Goal: Navigation & Orientation: Find specific page/section

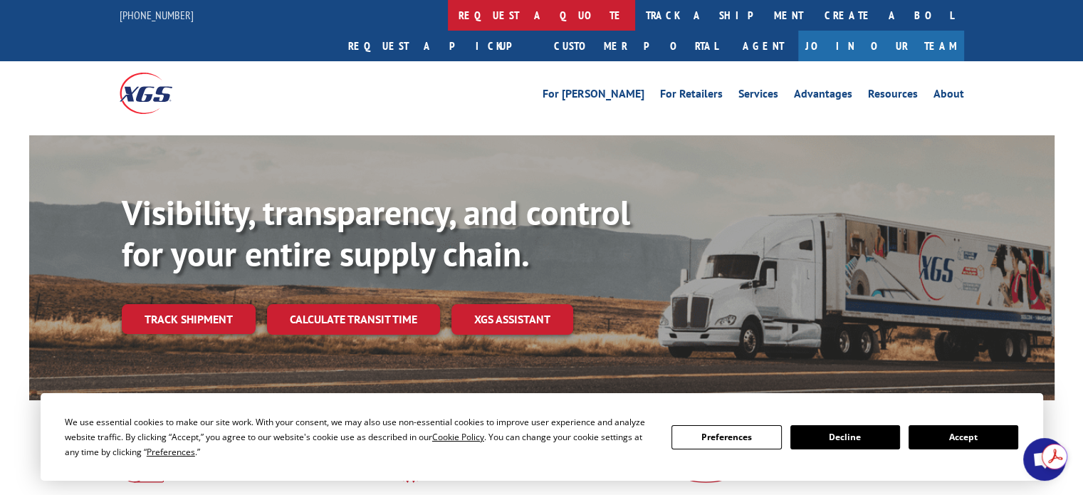
click at [448, 15] on link "request a quote" at bounding box center [541, 15] width 187 height 31
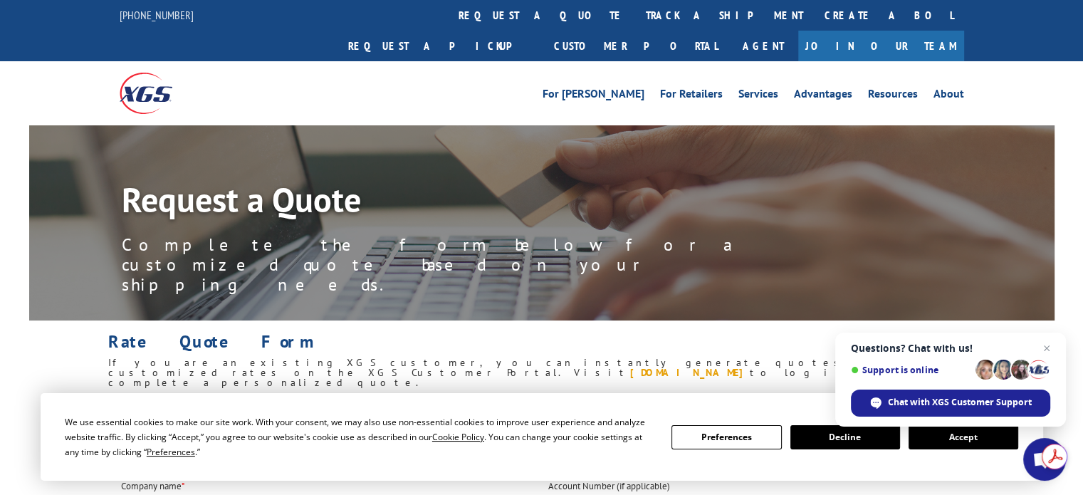
click at [686, 366] on link "my.xgsi.com" at bounding box center [690, 372] width 120 height 13
click at [886, 88] on link "Resources" at bounding box center [893, 96] width 50 height 16
